Goal: Information Seeking & Learning: Learn about a topic

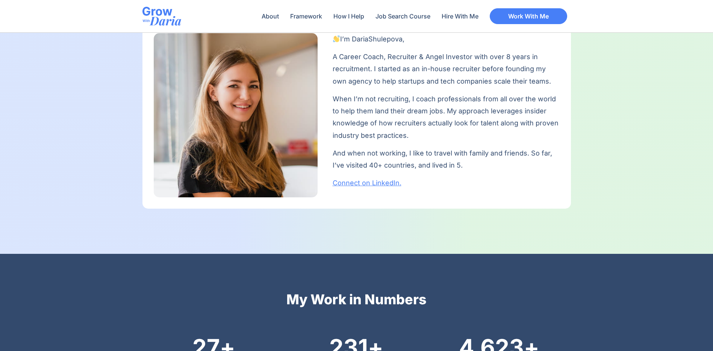
scroll to position [414, 0]
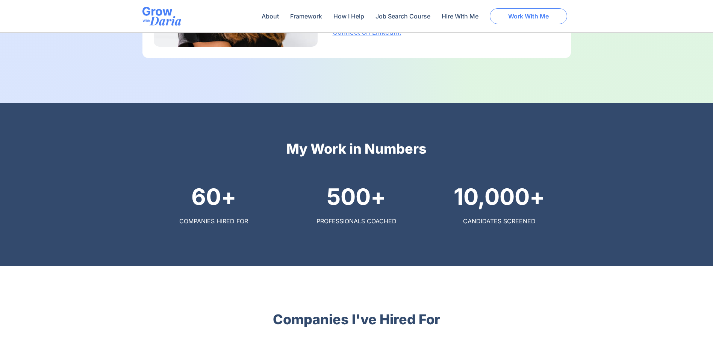
click at [521, 19] on span "Work With Me" at bounding box center [528, 16] width 41 height 6
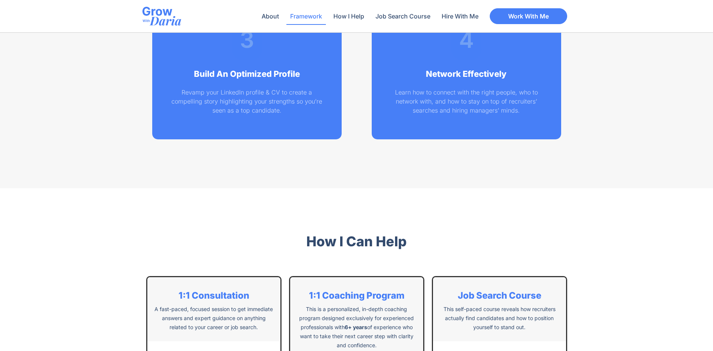
scroll to position [1296, 0]
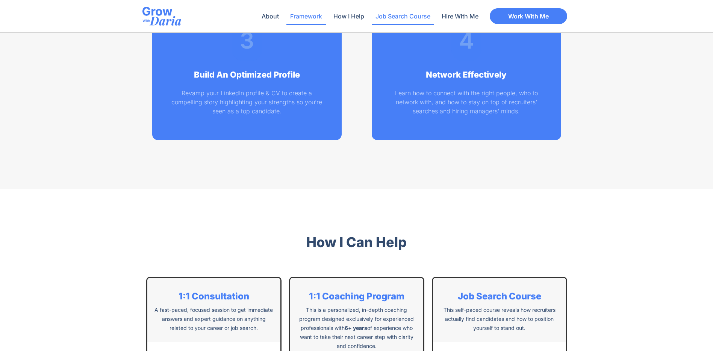
click at [401, 18] on link "Job Search Course" at bounding box center [403, 16] width 62 height 17
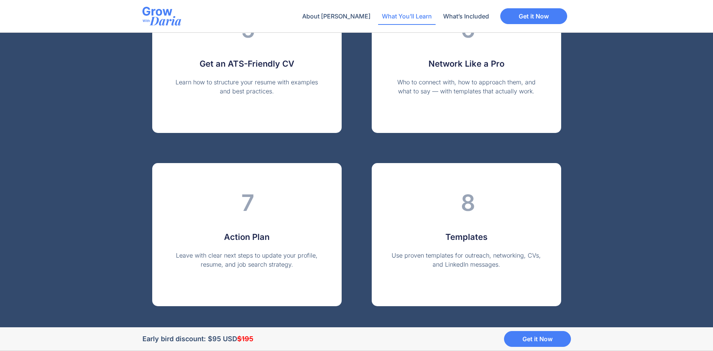
scroll to position [1429, 0]
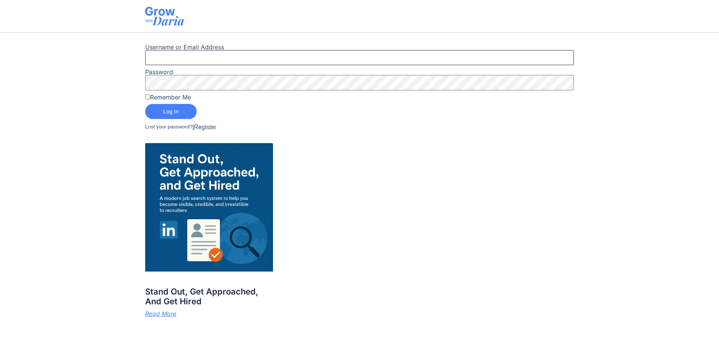
click at [217, 58] on input "Username or Email Address" at bounding box center [359, 57] width 429 height 15
drag, startPoint x: 151, startPoint y: 60, endPoint x: 123, endPoint y: 60, distance: 27.8
click at [123, 60] on div "Username or Email Address mohamed.osman@smartercode.io Password Remember Me Log…" at bounding box center [359, 87] width 719 height 95
type input "mohamed.osman@smartercode.io"
click at [160, 96] on label "Remember Me" at bounding box center [168, 97] width 46 height 6
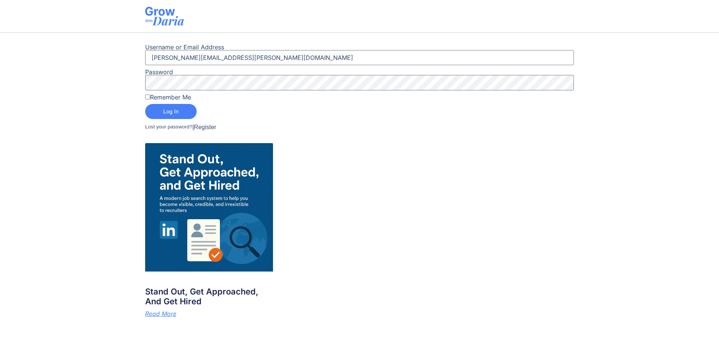
click at [150, 96] on input "Remember Me" at bounding box center [147, 96] width 5 height 5
checkbox input "true"
click at [164, 111] on span "Log In" at bounding box center [170, 111] width 15 height 5
drag, startPoint x: 269, startPoint y: 56, endPoint x: 59, endPoint y: 56, distance: 210.2
click at [59, 56] on div "Username or Email Address mohamed.osman@smartercode.io Password Remember Me Log…" at bounding box center [359, 87] width 719 height 95
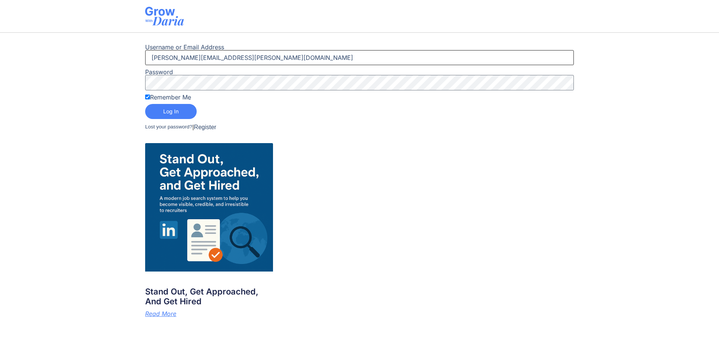
paste input "Moahmmed.osman@smarter-"
click at [49, 100] on div "Username or Email Address Moahmmed.osman@smarter-code.io Password Remember Me L…" at bounding box center [359, 87] width 719 height 95
click at [145, 104] on button "Log In" at bounding box center [171, 111] width 52 height 15
drag, startPoint x: 273, startPoint y: 55, endPoint x: 66, endPoint y: 64, distance: 207.0
click at [66, 64] on div "Username or Email Address Moahmmed.osman@smarter-code.io Password Remember Me L…" at bounding box center [359, 87] width 719 height 95
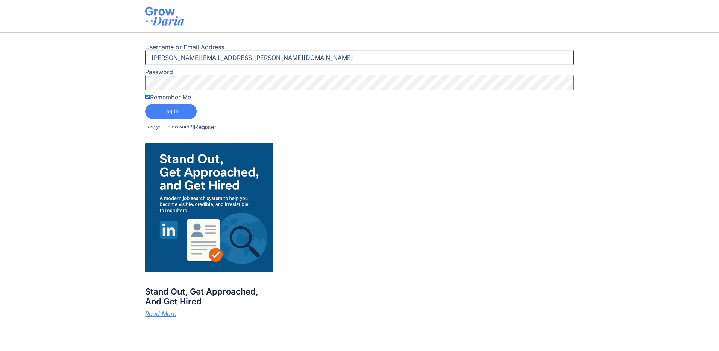
click at [159, 60] on input "Moahmmed.osman@smarter-code.io" at bounding box center [359, 57] width 429 height 15
click at [160, 59] on input "Moahmmed.osman@smarter-code.io" at bounding box center [359, 57] width 429 height 15
click at [145, 104] on button "Log In" at bounding box center [171, 111] width 52 height 15
click at [164, 59] on input "Mohmmed.osman@smarter-code.io" at bounding box center [359, 57] width 429 height 15
type input "Mohammed.osman@smarter-code.io"
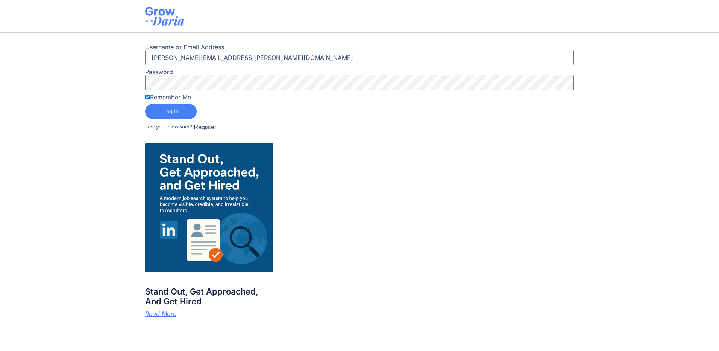
click at [175, 111] on span "Log In" at bounding box center [170, 111] width 15 height 5
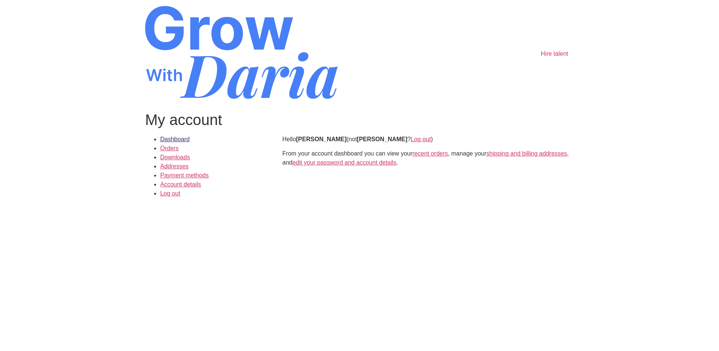
click at [175, 140] on link "Dashboard" at bounding box center [174, 139] width 29 height 6
click at [180, 156] on link "Downloads" at bounding box center [175, 157] width 30 height 6
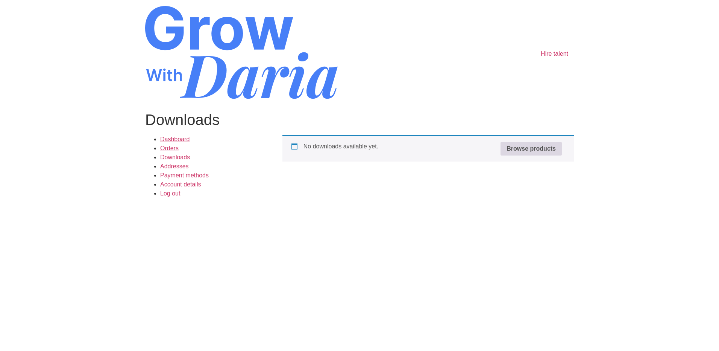
click at [536, 149] on link "Browse products" at bounding box center [531, 149] width 61 height 14
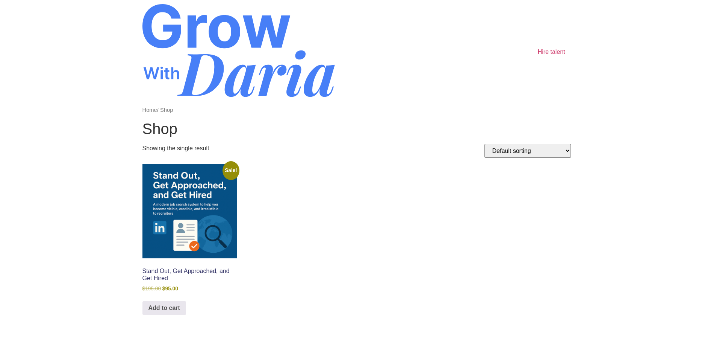
scroll to position [3, 0]
click at [193, 202] on img at bounding box center [190, 211] width 94 height 94
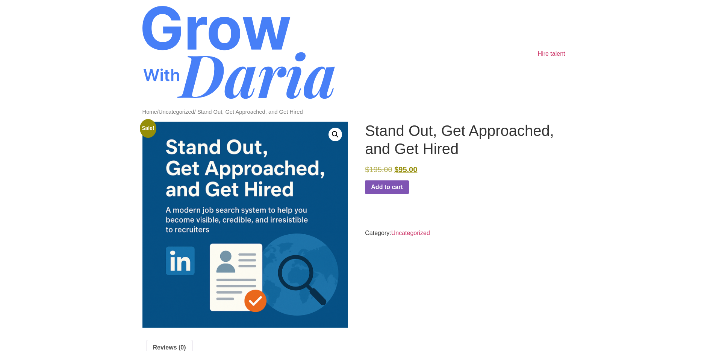
click at [152, 111] on link "Home" at bounding box center [150, 112] width 15 height 6
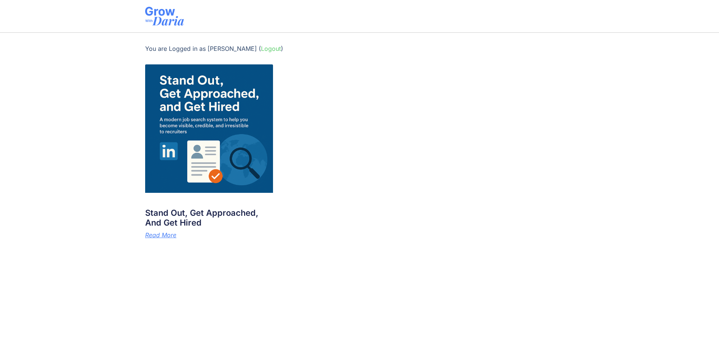
click at [210, 167] on img at bounding box center [209, 128] width 128 height 128
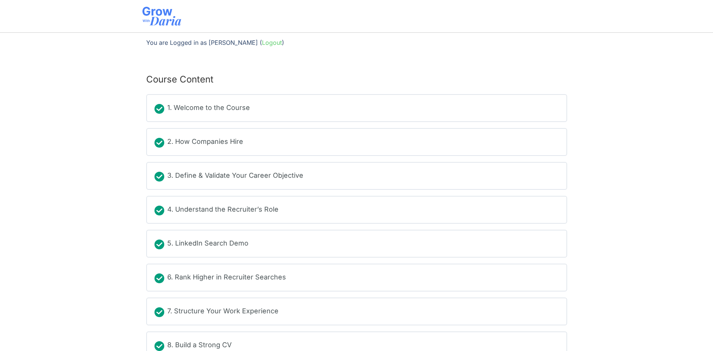
scroll to position [23, 0]
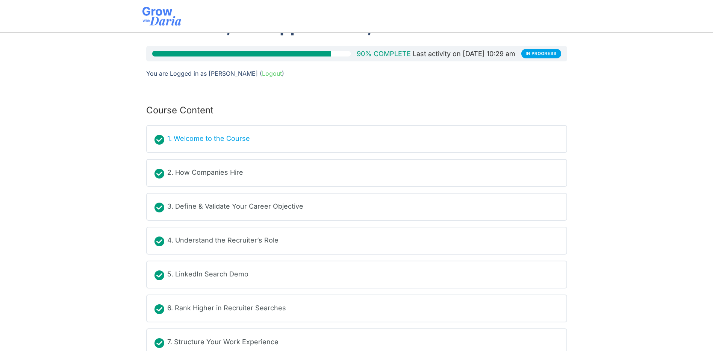
click at [185, 135] on div "1. Welcome to the Course" at bounding box center [208, 138] width 83 height 11
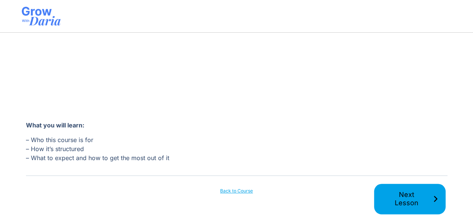
scroll to position [243, 0]
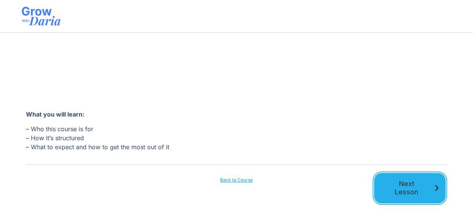
click at [390, 180] on span "Next Lesson" at bounding box center [407, 188] width 52 height 17
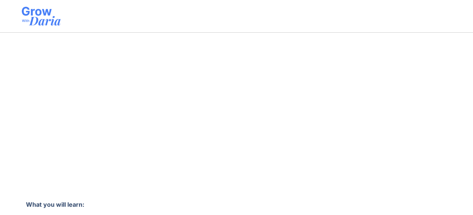
scroll to position [153, 0]
